Goal: Task Accomplishment & Management: Manage account settings

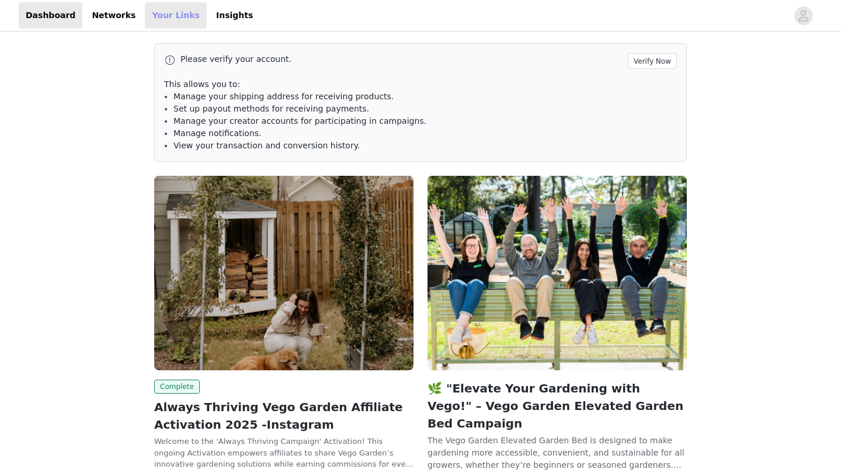
click at [173, 14] on link "Your Links" at bounding box center [176, 15] width 62 height 26
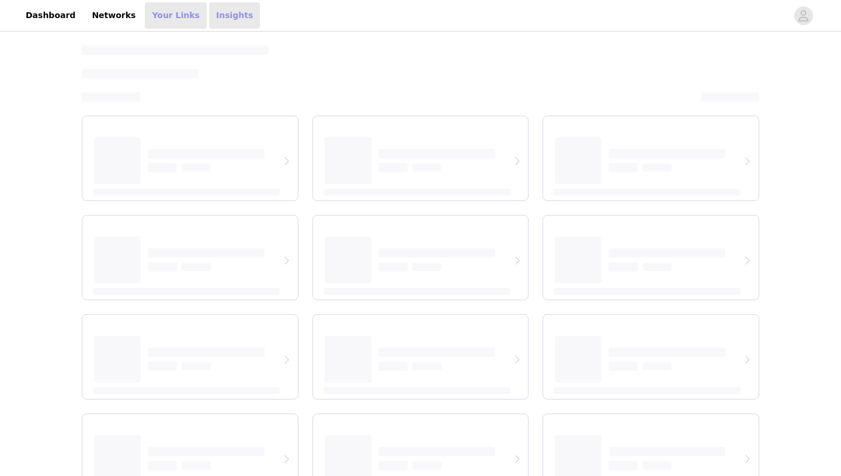
select select "12"
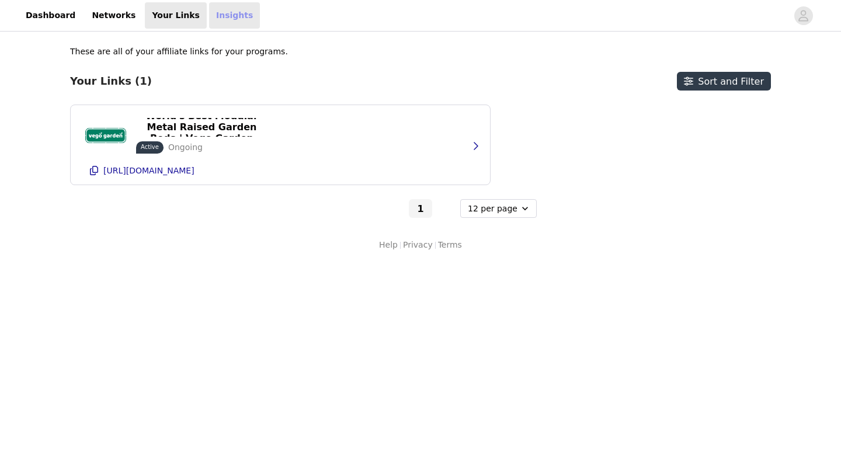
click at [225, 15] on link "Insights" at bounding box center [234, 15] width 51 height 26
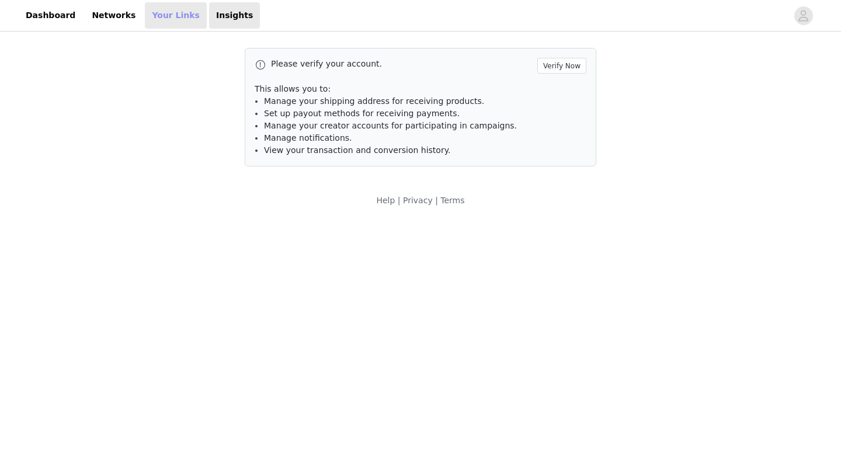
click at [168, 12] on link "Your Links" at bounding box center [176, 15] width 62 height 26
select select "12"
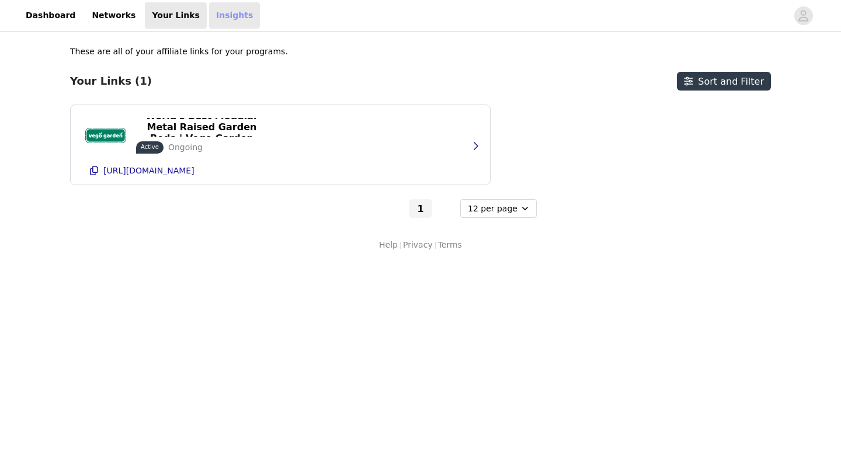
click at [229, 20] on link "Insights" at bounding box center [234, 15] width 51 height 26
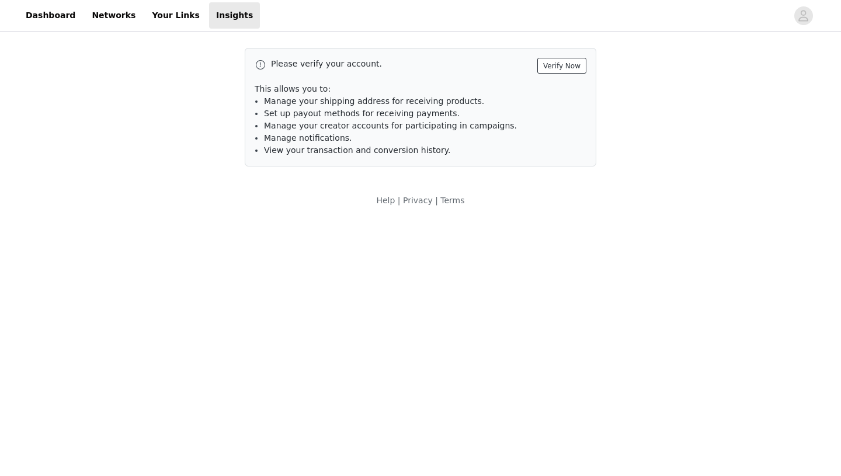
click at [567, 60] on button "Verify Now" at bounding box center [561, 66] width 49 height 16
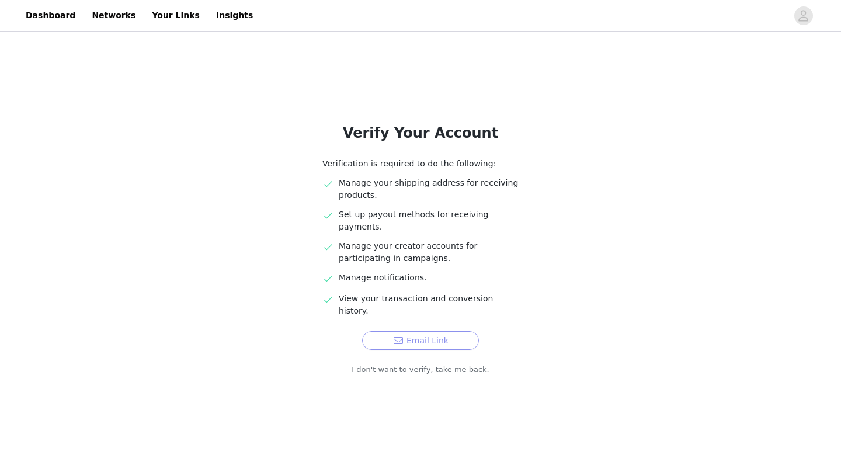
click at [389, 331] on button "Email Link" at bounding box center [420, 340] width 117 height 19
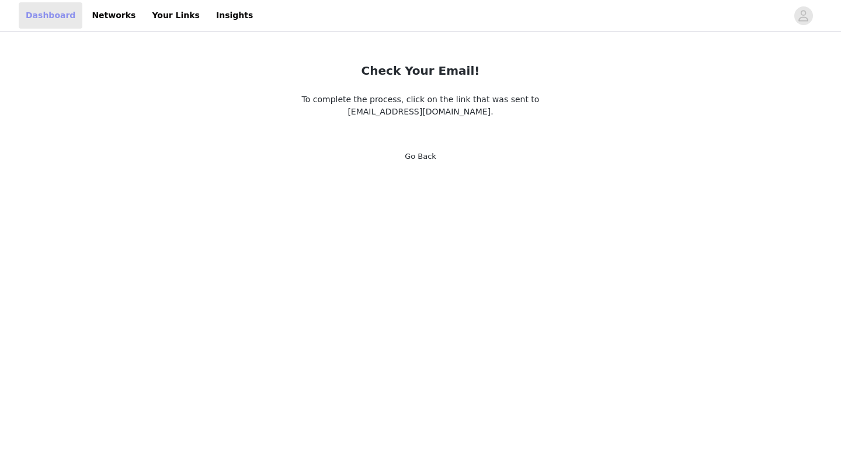
click at [43, 12] on link "Dashboard" at bounding box center [51, 15] width 64 height 26
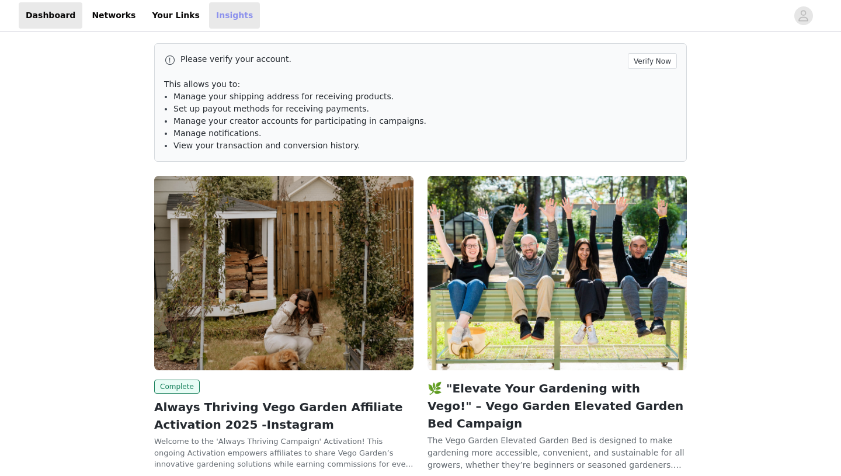
click at [209, 12] on link "Insights" at bounding box center [234, 15] width 51 height 26
